Goal: Transaction & Acquisition: Subscribe to service/newsletter

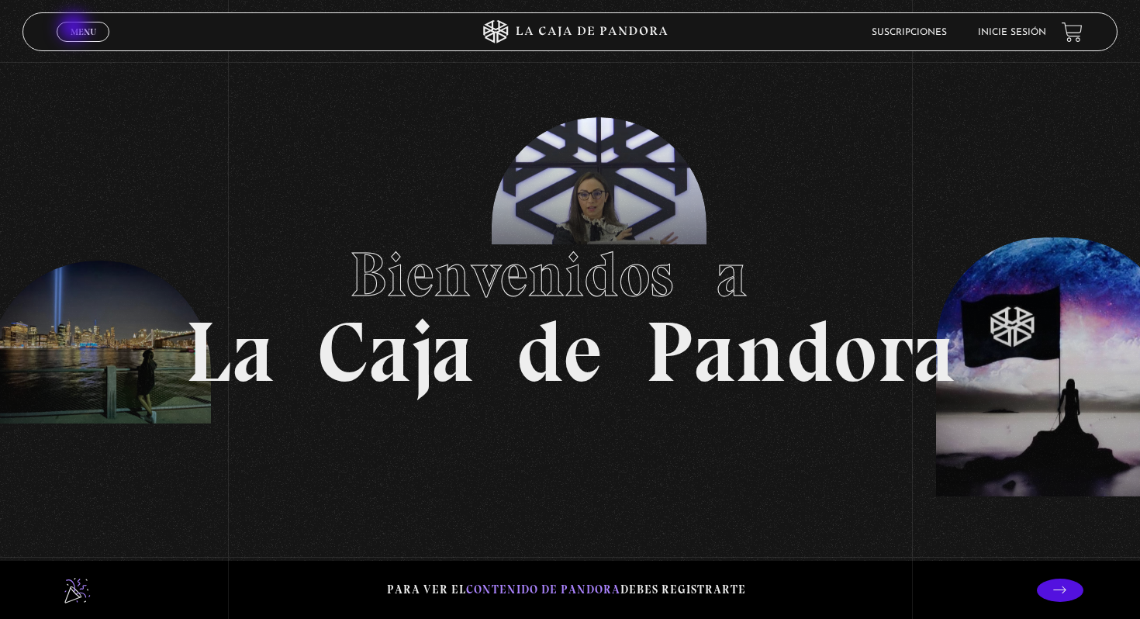
click at [75, 29] on span "Menu" at bounding box center [84, 31] width 26 height 9
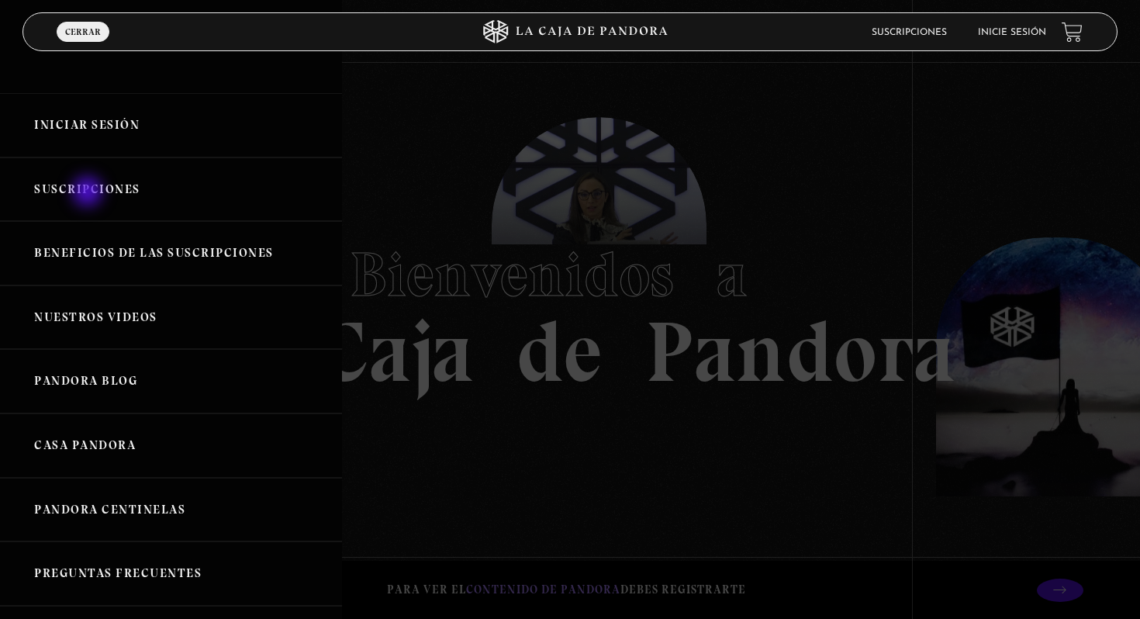
click at [89, 193] on link "Suscripciones" at bounding box center [171, 189] width 342 height 64
click at [88, 185] on link "Suscripciones" at bounding box center [171, 189] width 342 height 64
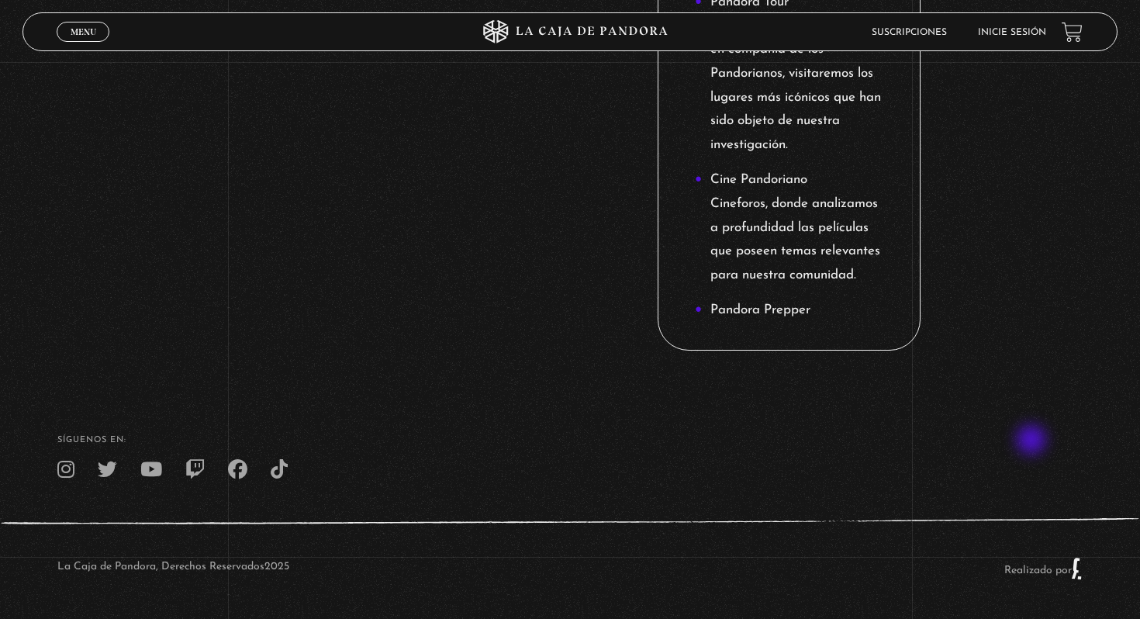
scroll to position [2146, 0]
click at [784, 312] on li "Pandora Prepper" at bounding box center [789, 310] width 188 height 24
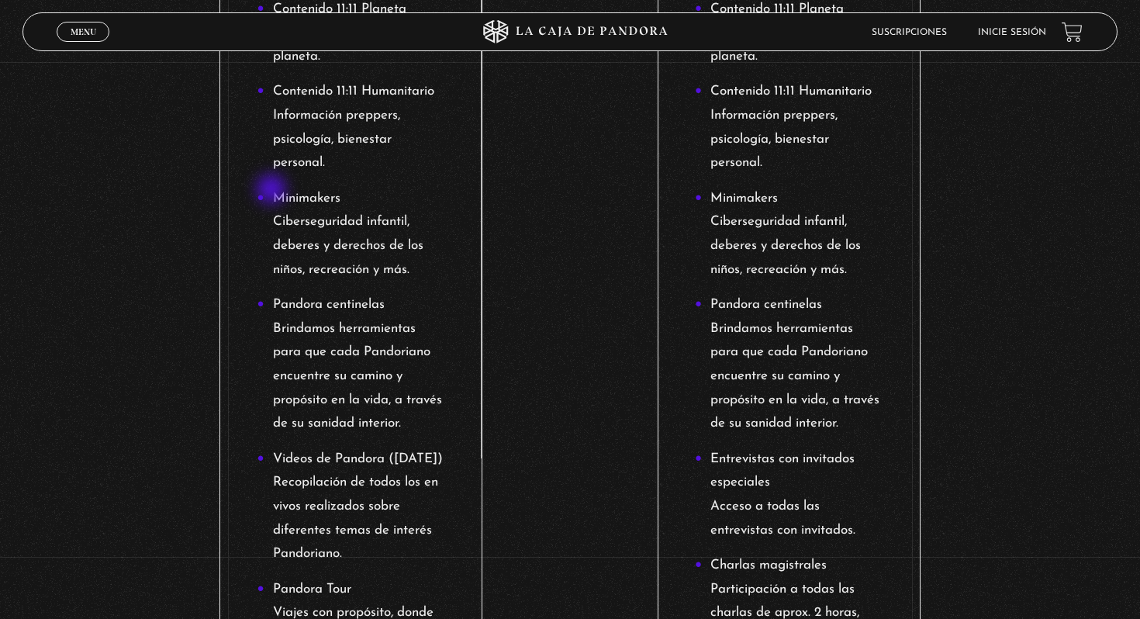
scroll to position [833, 0]
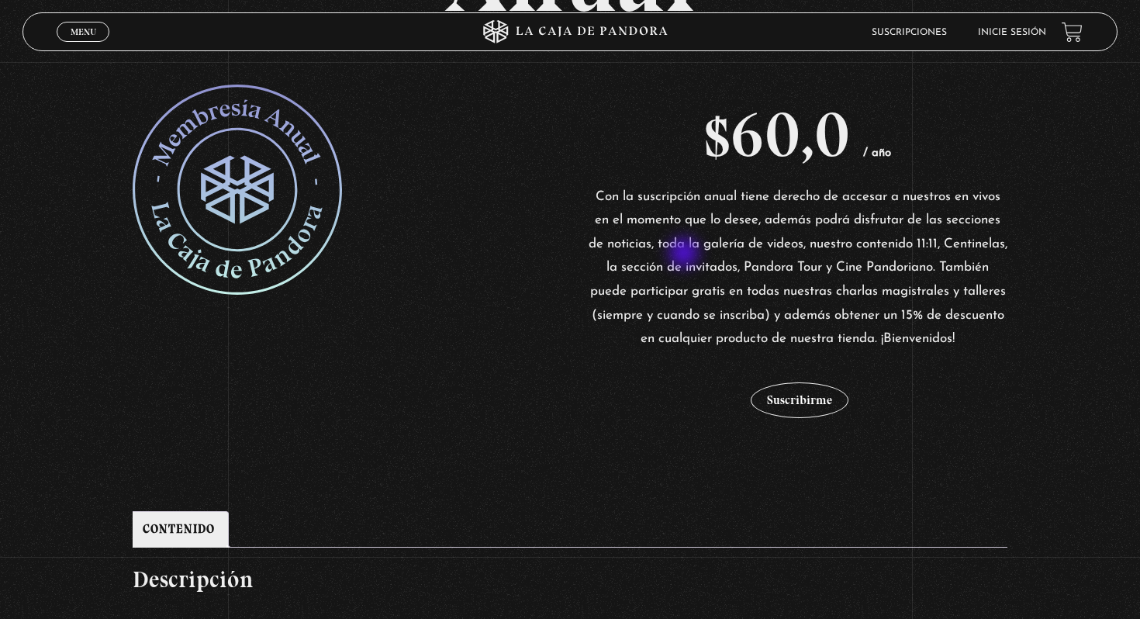
scroll to position [284, 0]
click at [343, 232] on link at bounding box center [343, 189] width 420 height 210
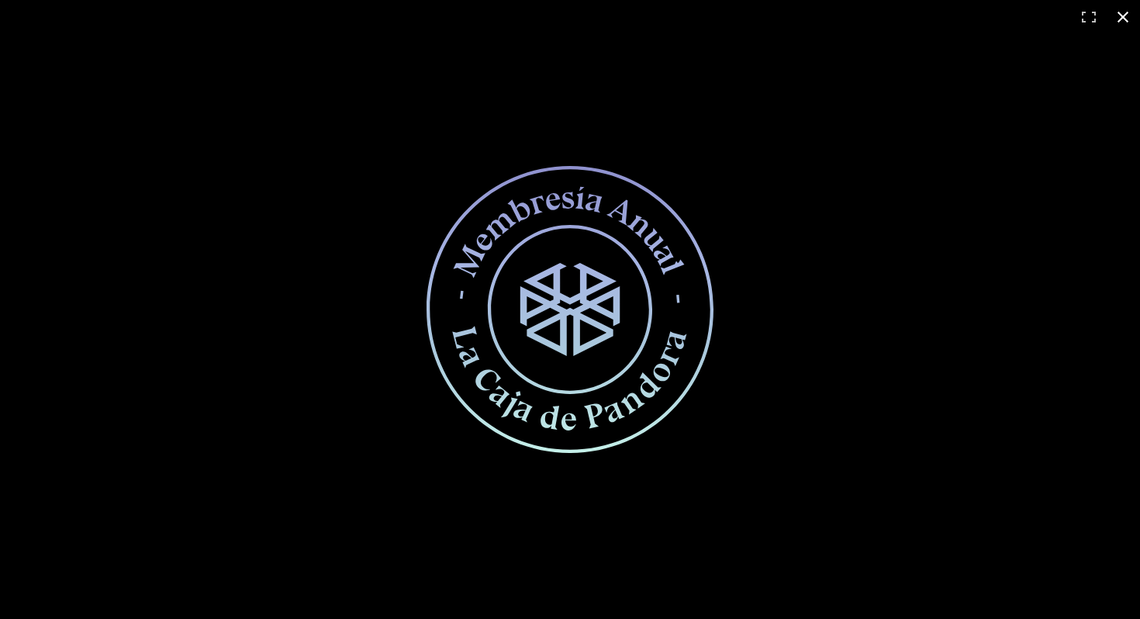
click at [208, 205] on div at bounding box center [570, 309] width 1140 height 619
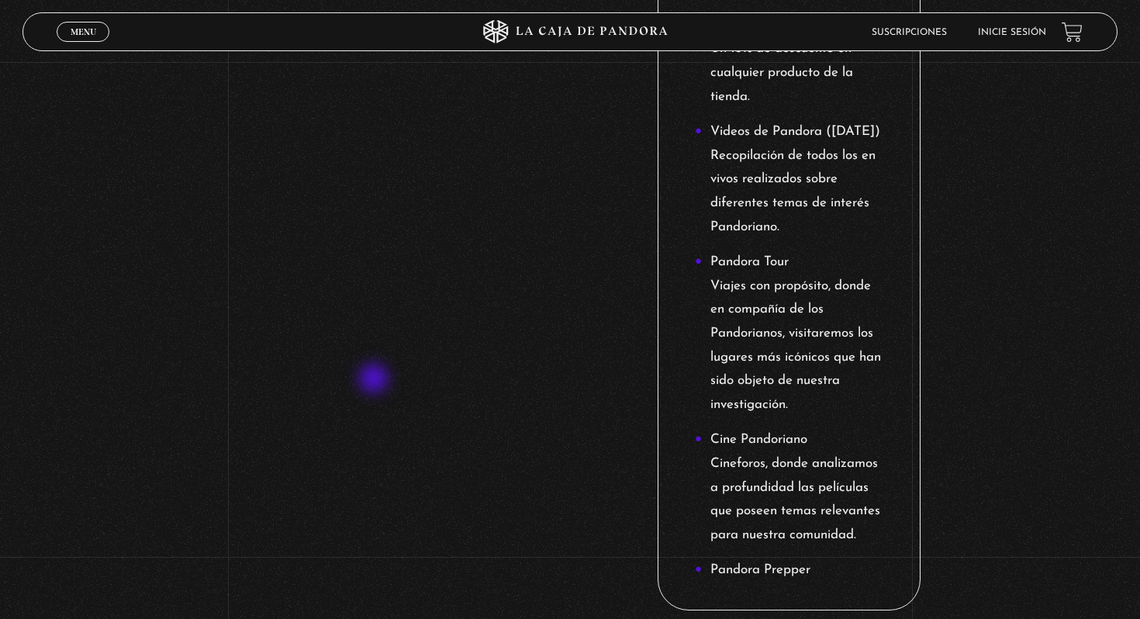
scroll to position [1909, 0]
